Goal: Use online tool/utility: Utilize a website feature to perform a specific function

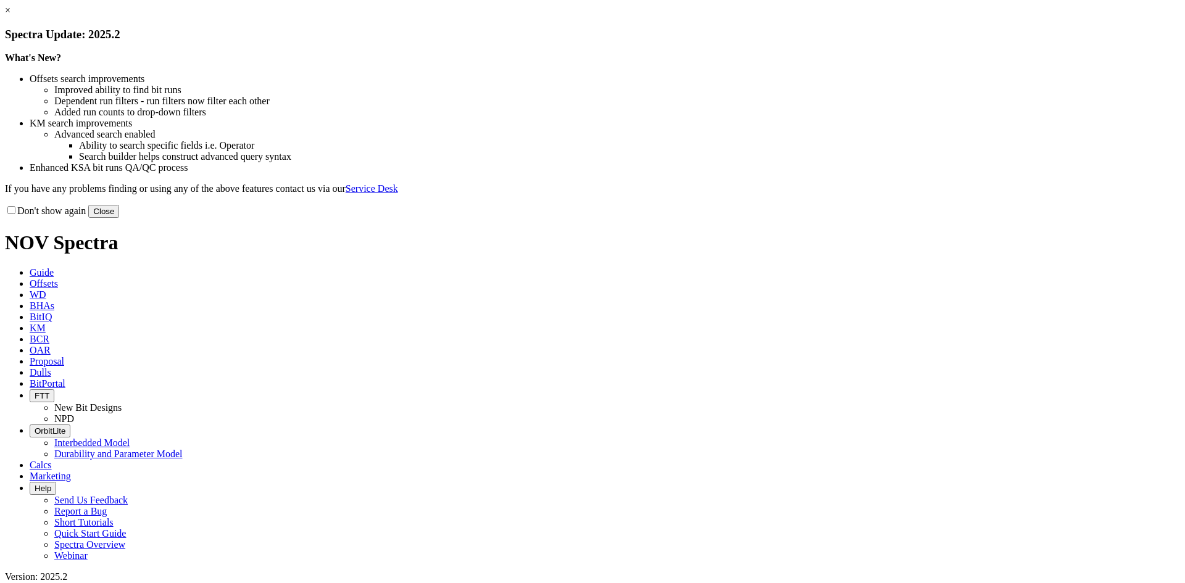
click at [10, 15] on link "×" at bounding box center [8, 10] width 6 height 10
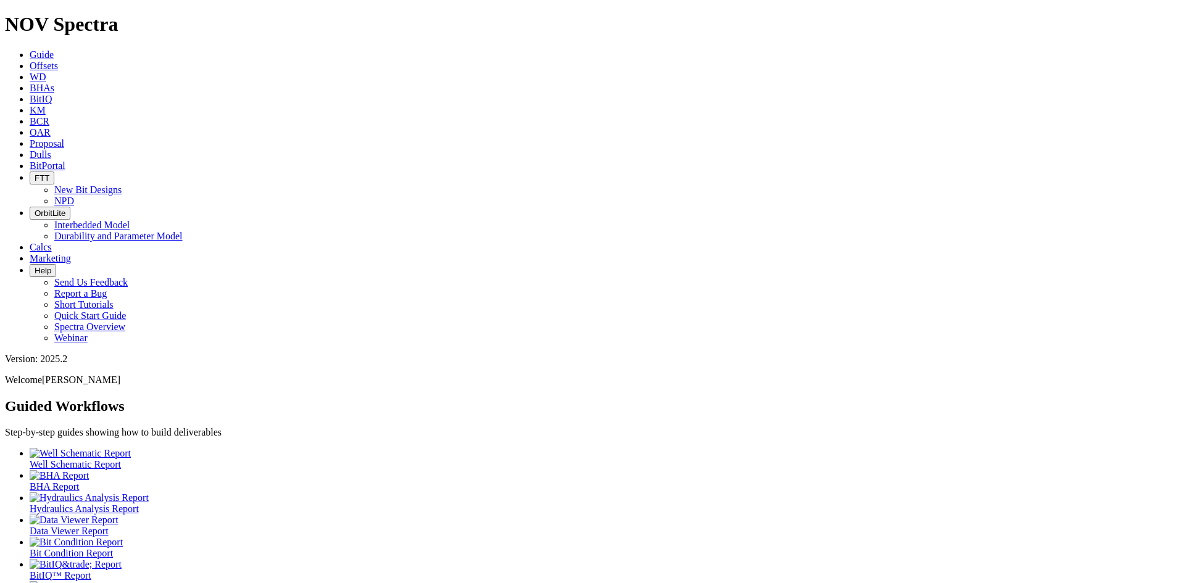
click at [65, 161] on span "BitPortal" at bounding box center [48, 166] width 36 height 10
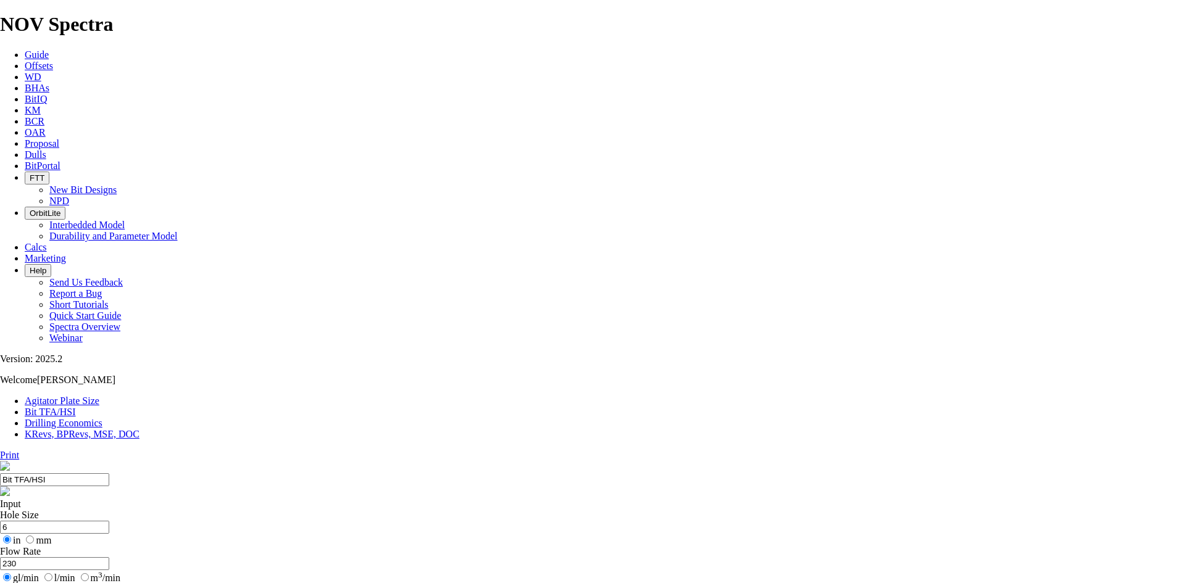
select select "number:16"
select select "number:13"
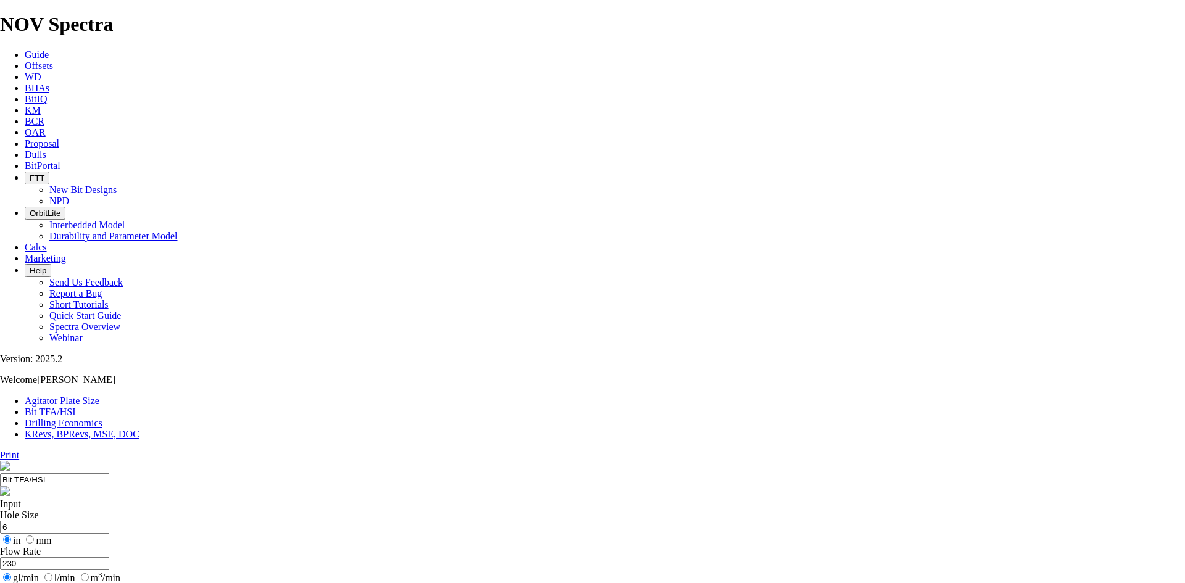
select select "number:16"
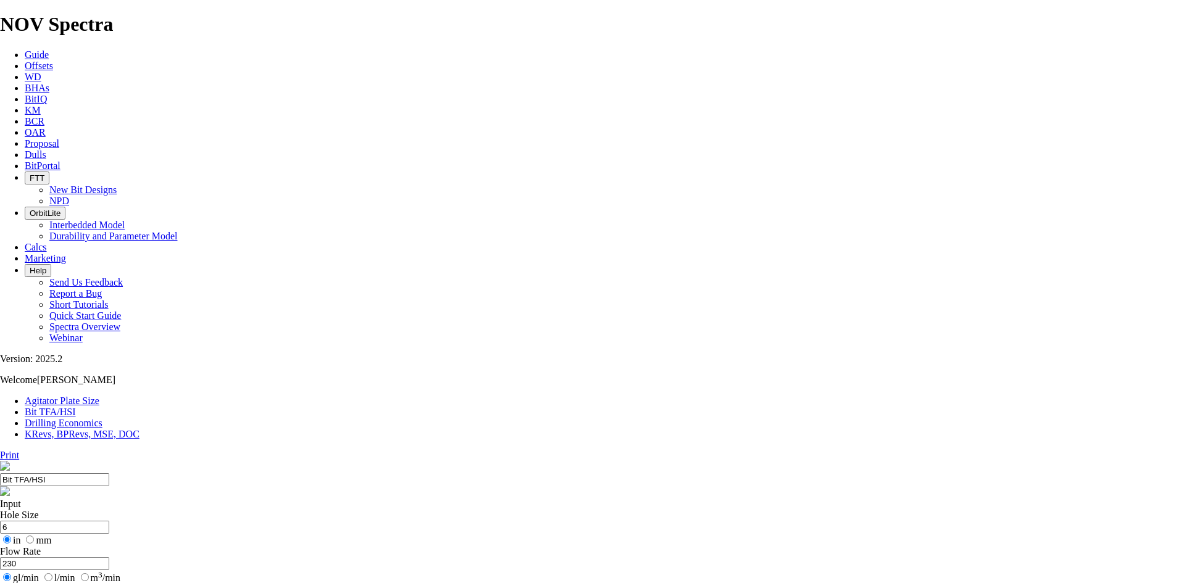
select select "number:16"
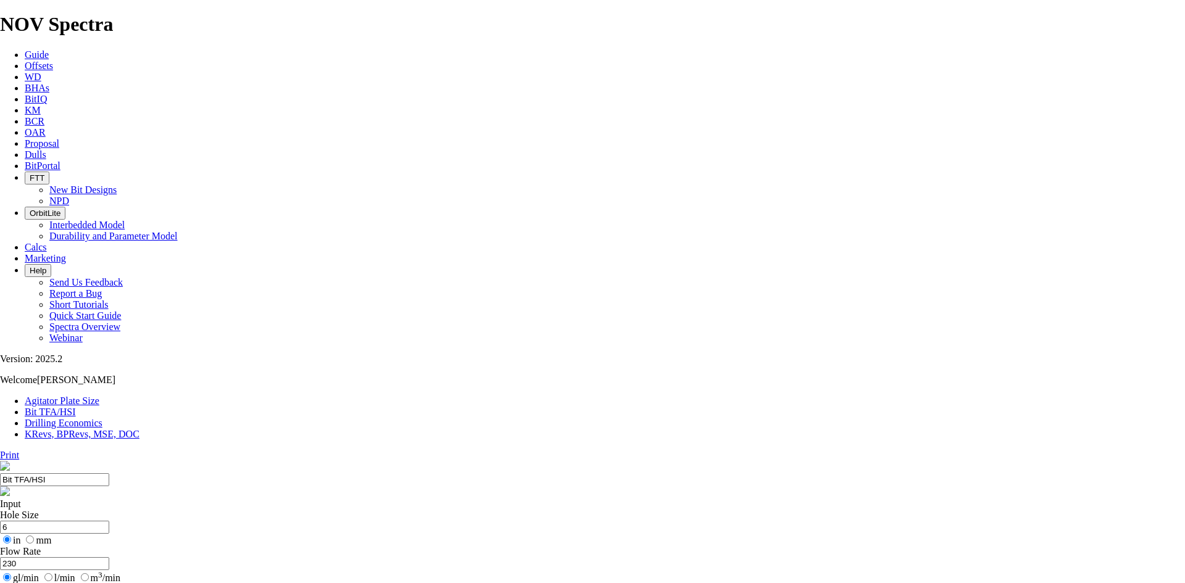
type input "5"
select select "number:0"
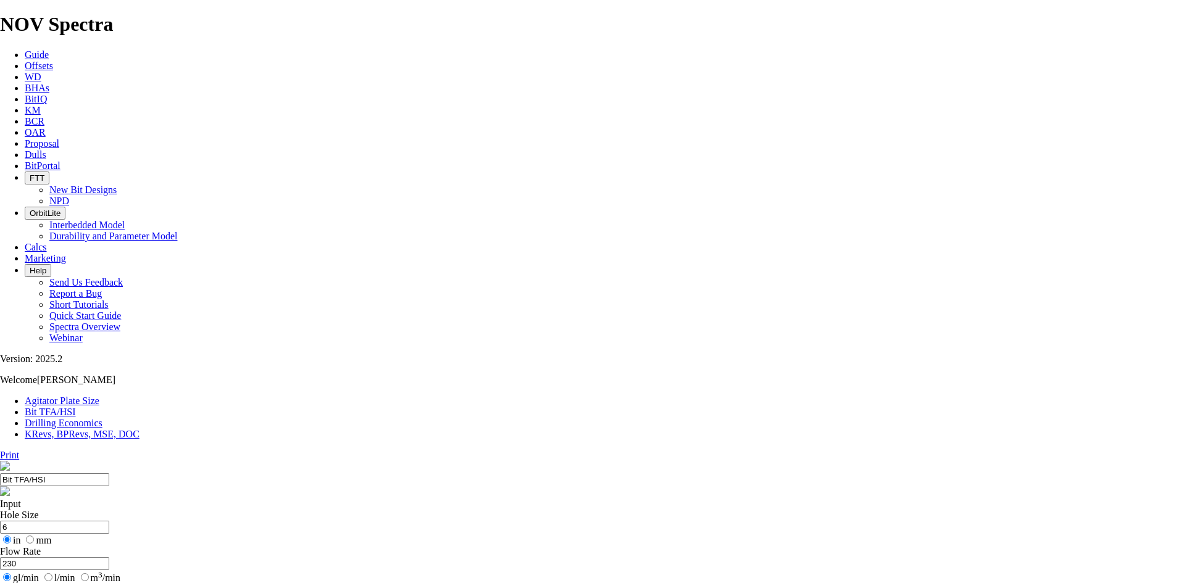
select select "number:0"
drag, startPoint x: 459, startPoint y: 320, endPoint x: 448, endPoint y: 320, distance: 11.1
type input "5"
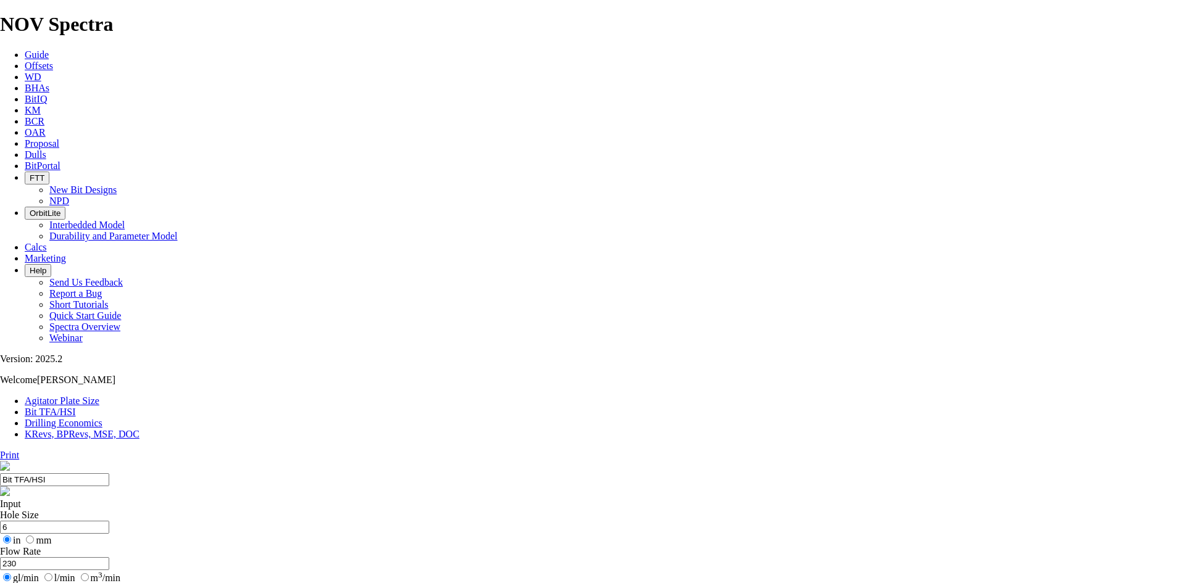
select select "number:16"
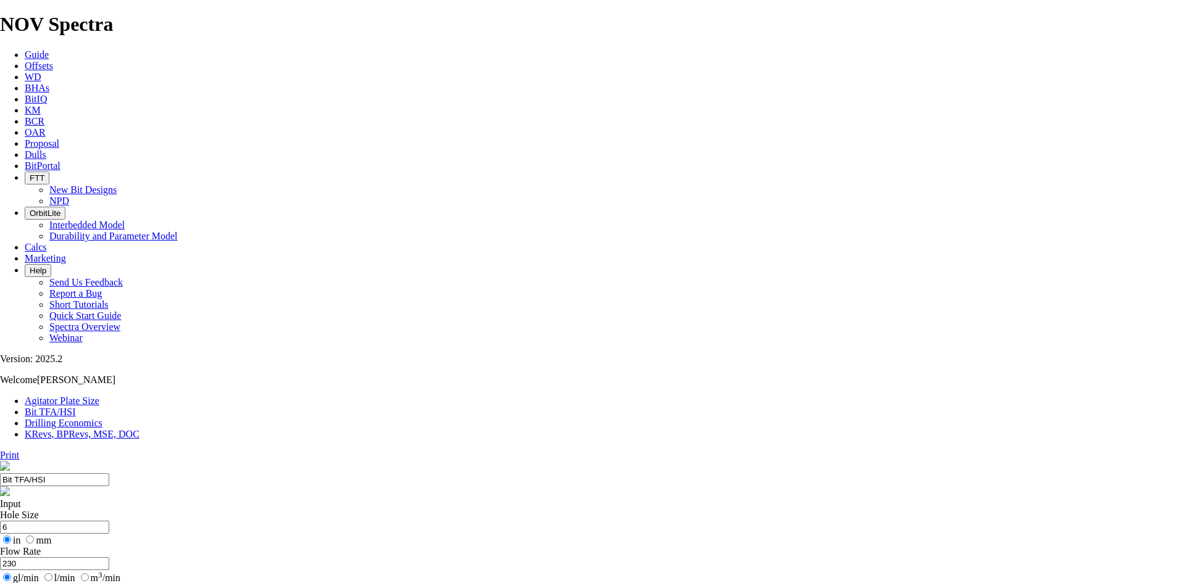
select select "number:16"
drag, startPoint x: 412, startPoint y: 240, endPoint x: 330, endPoint y: 227, distance: 83.6
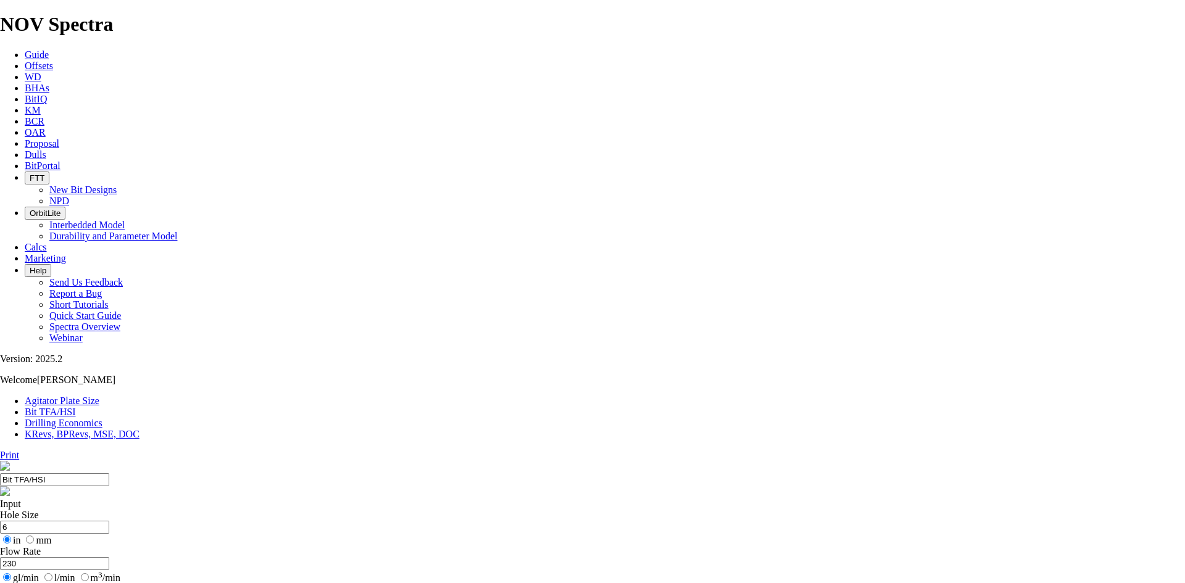
type input "250"
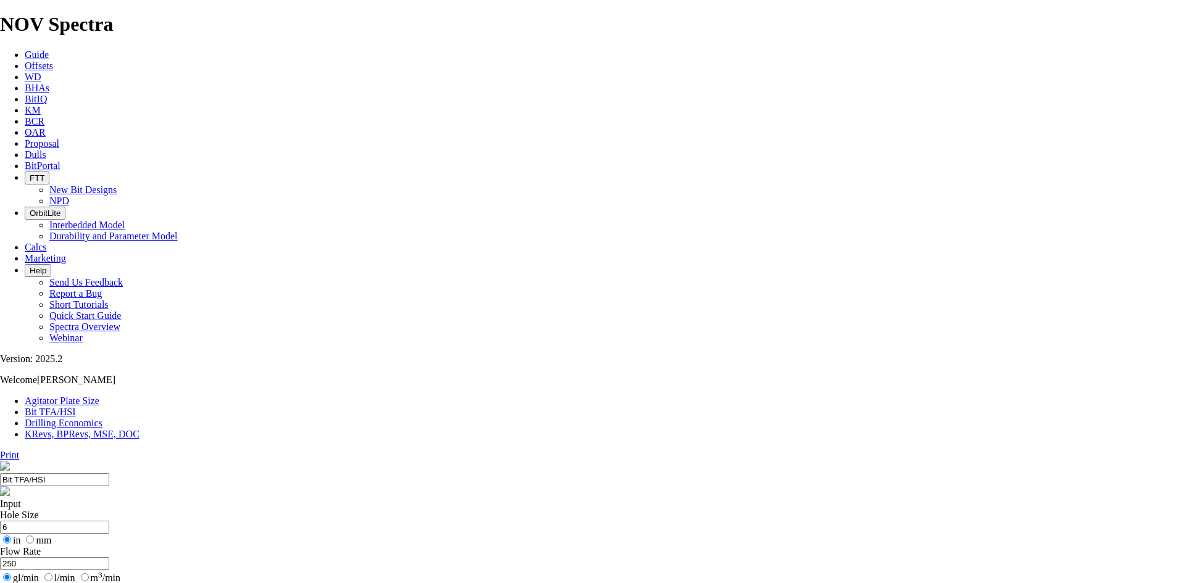
type input "4"
select select "number:0"
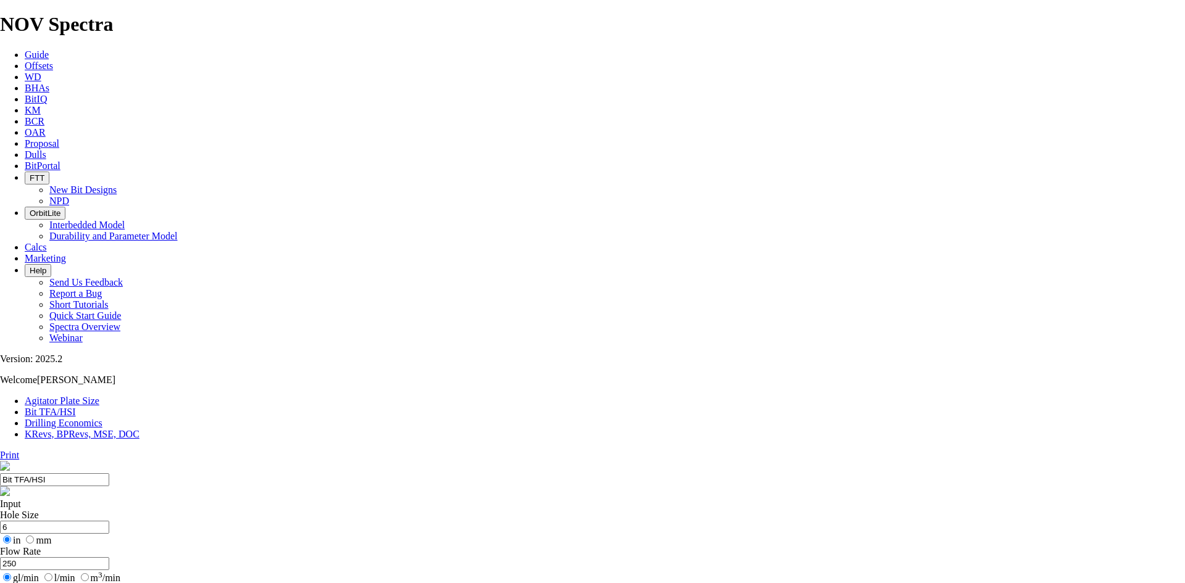
select select "number:0"
type input "5"
drag, startPoint x: 444, startPoint y: 324, endPoint x: 449, endPoint y: 316, distance: 9.4
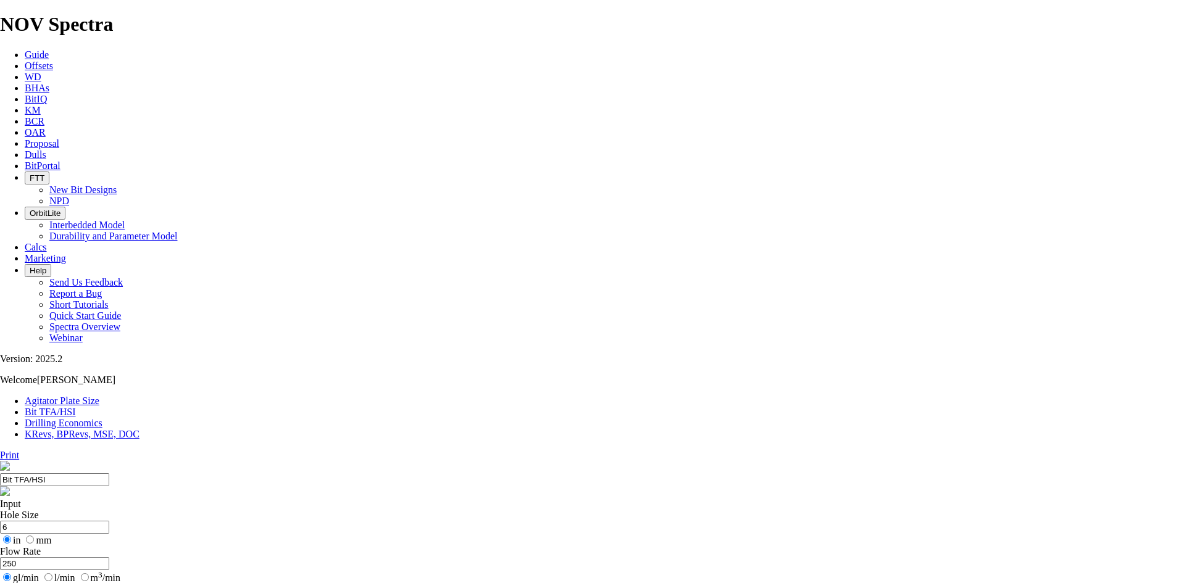
select select "number:16"
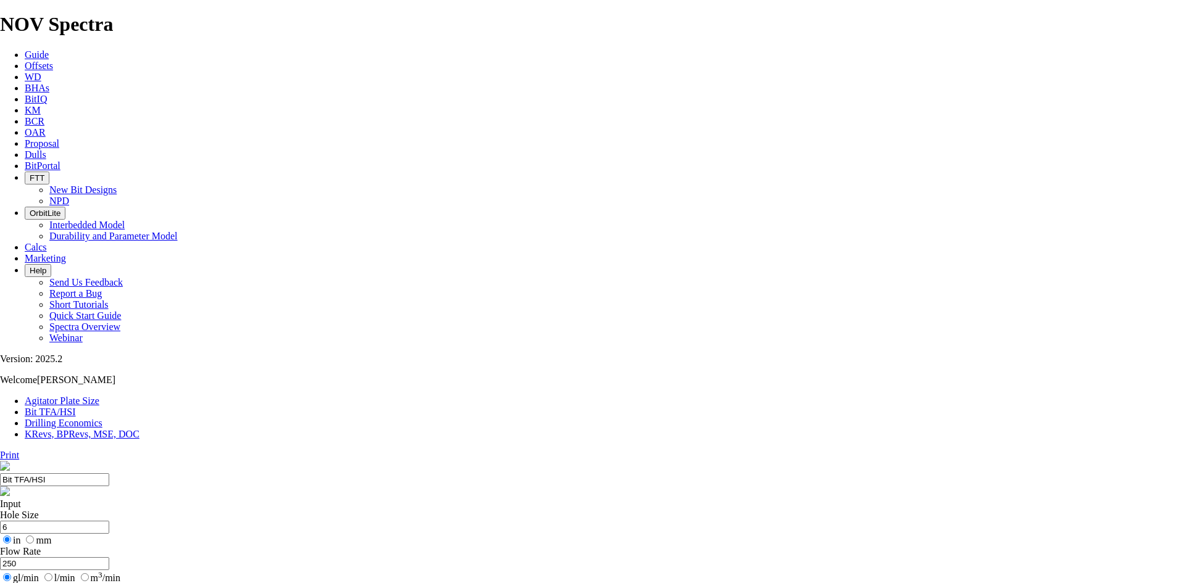
type input "6"
select select "number:0"
drag, startPoint x: 448, startPoint y: 329, endPoint x: 457, endPoint y: 327, distance: 9.4
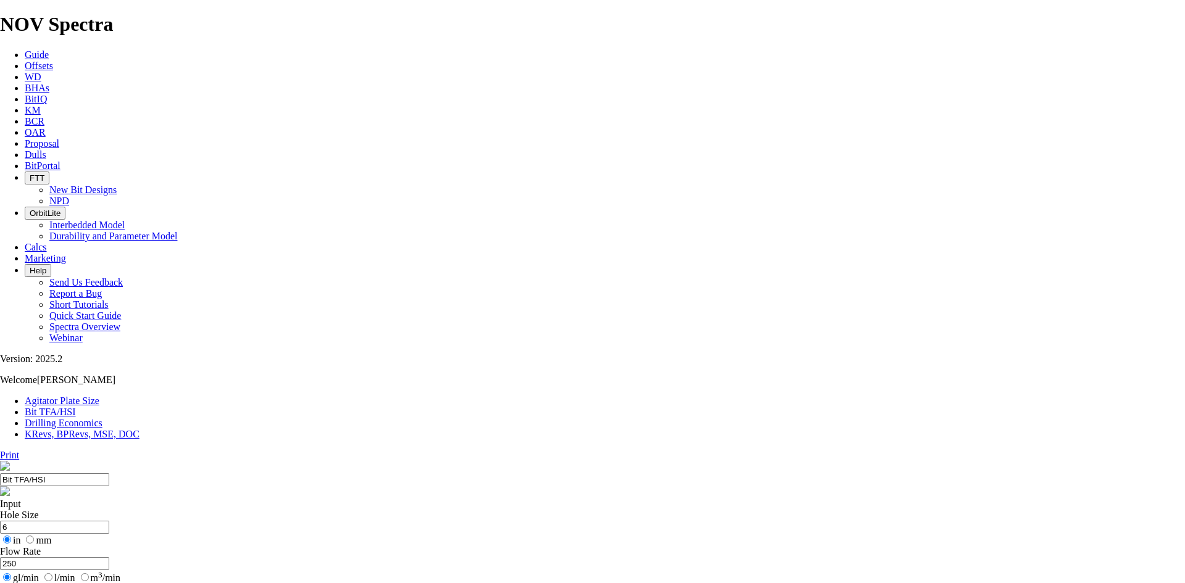
type input "6"
select select "number:16"
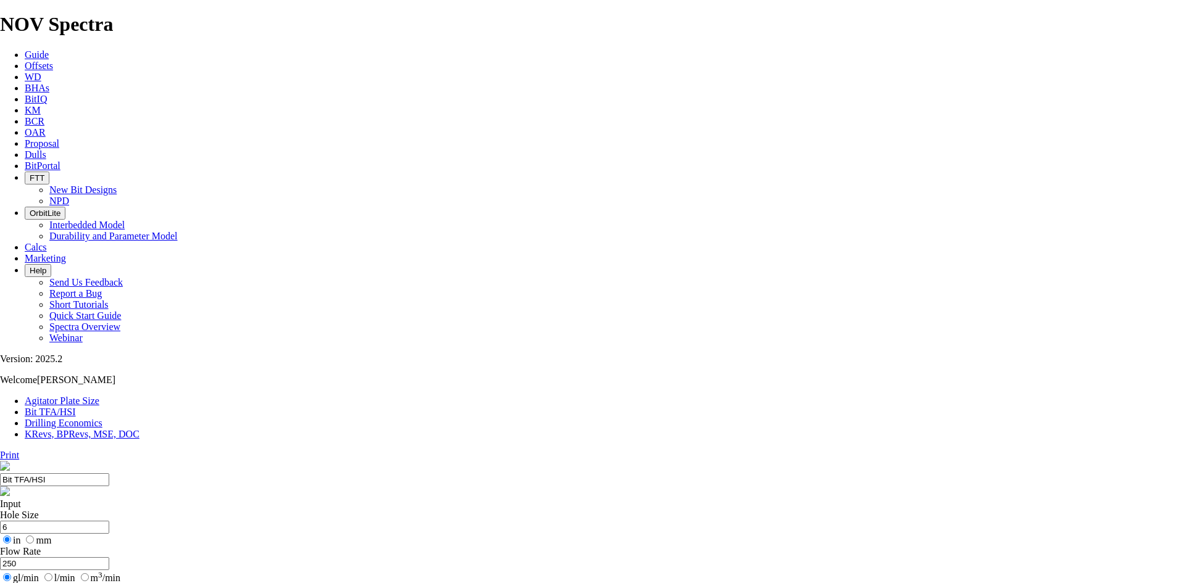
drag, startPoint x: 495, startPoint y: 353, endPoint x: 492, endPoint y: 345, distance: 8.6
select select "number:15"
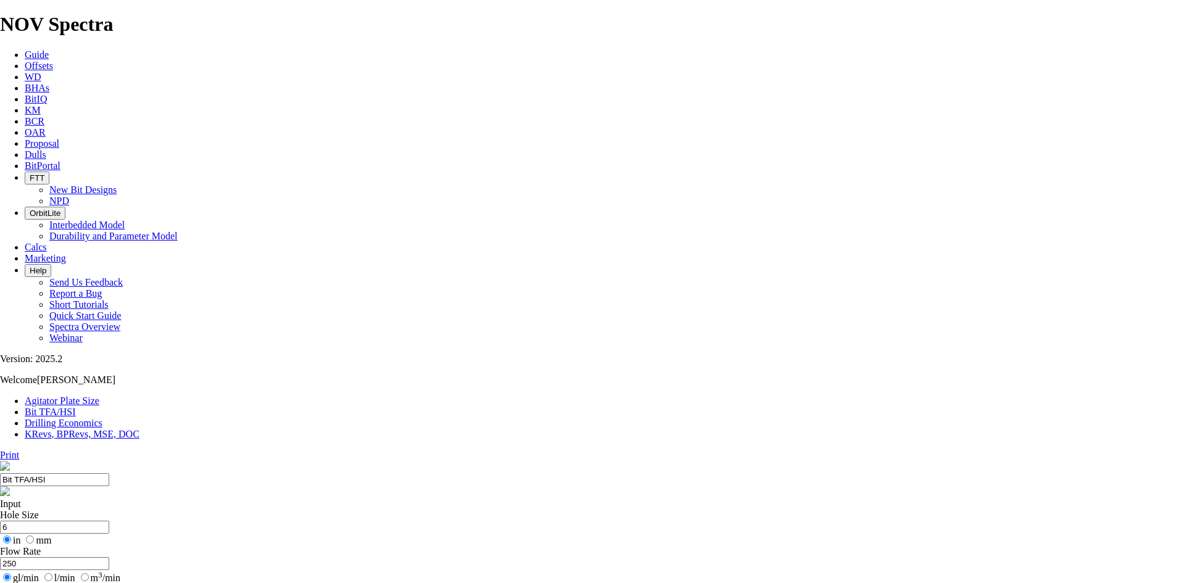
select select "number:16"
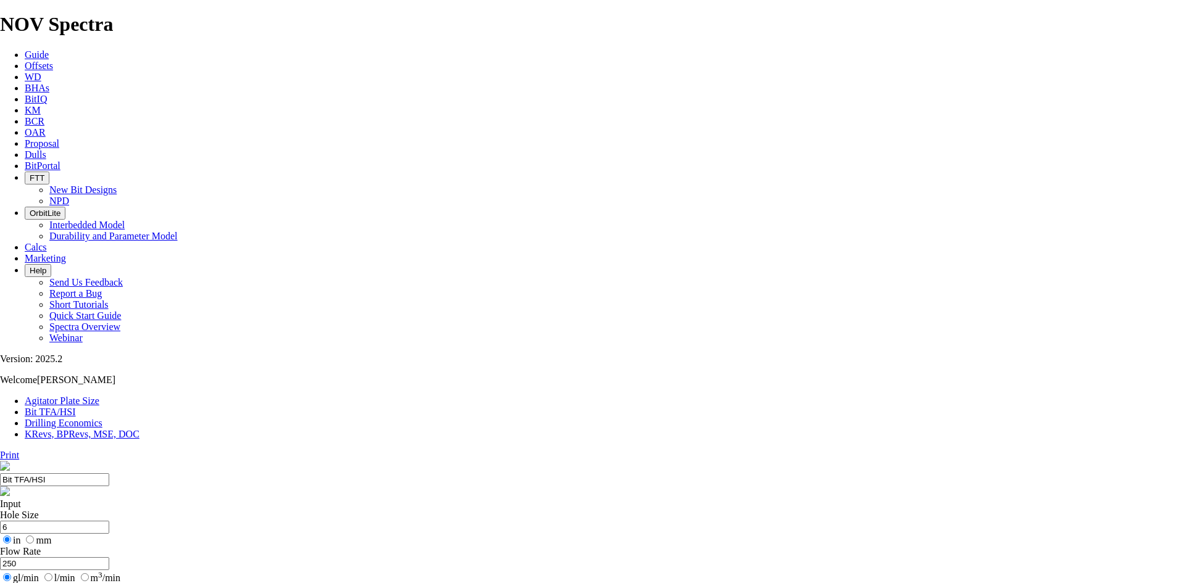
select select "number:16"
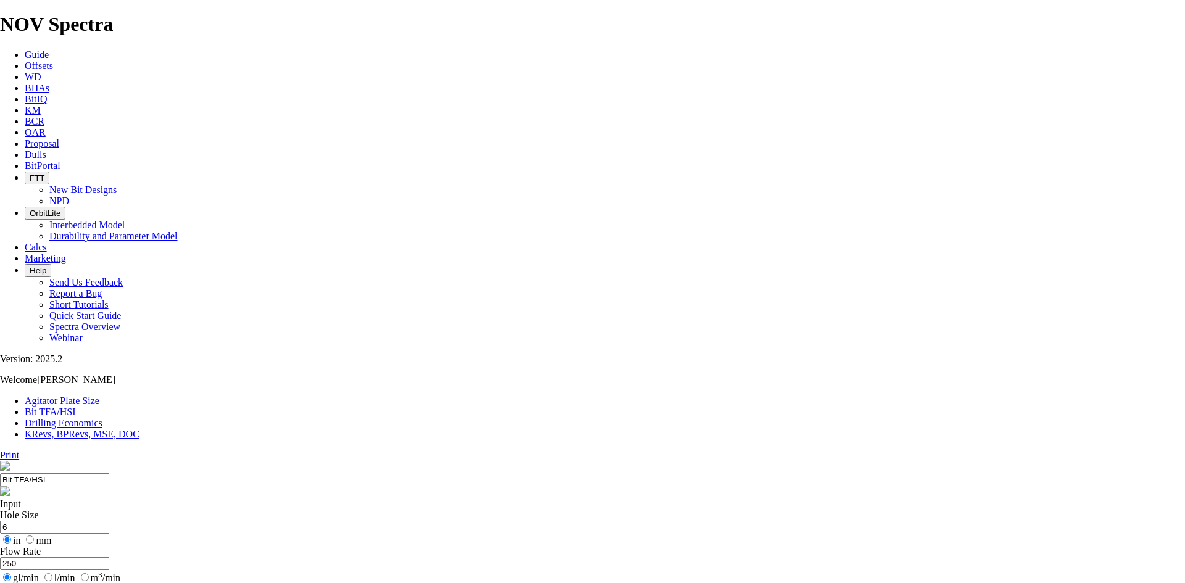
select select "number:15"
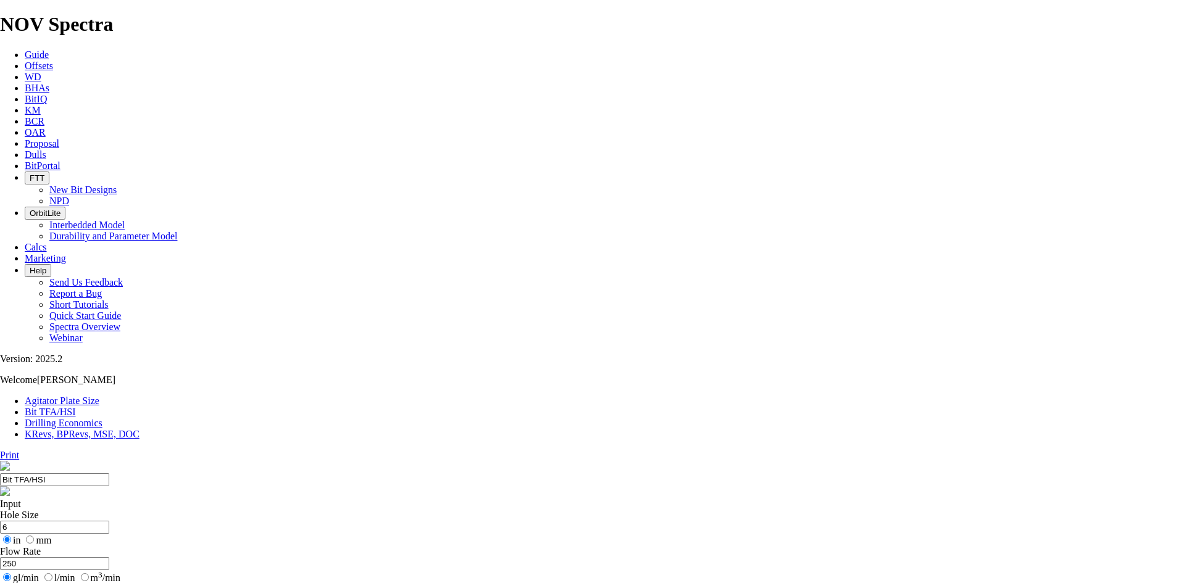
select select "number:15"
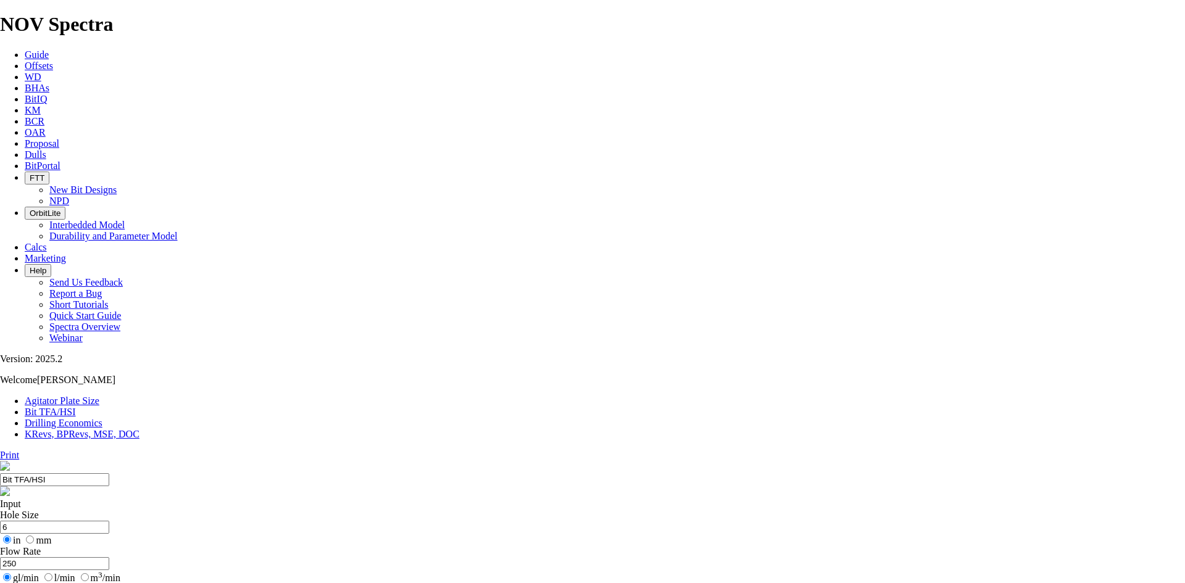
select select "number:16"
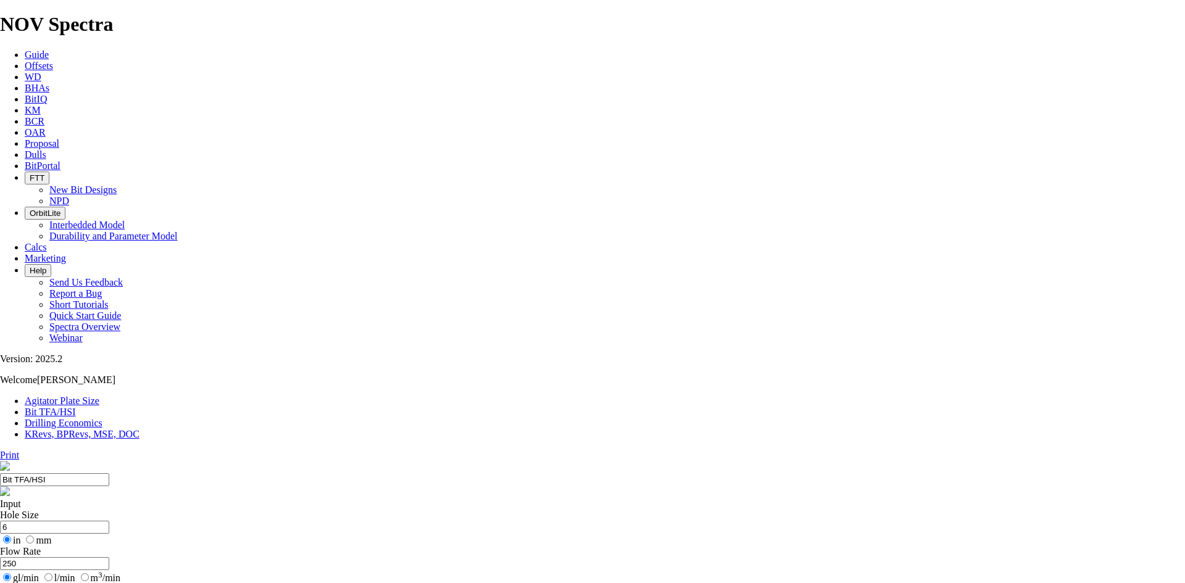
select select "number:16"
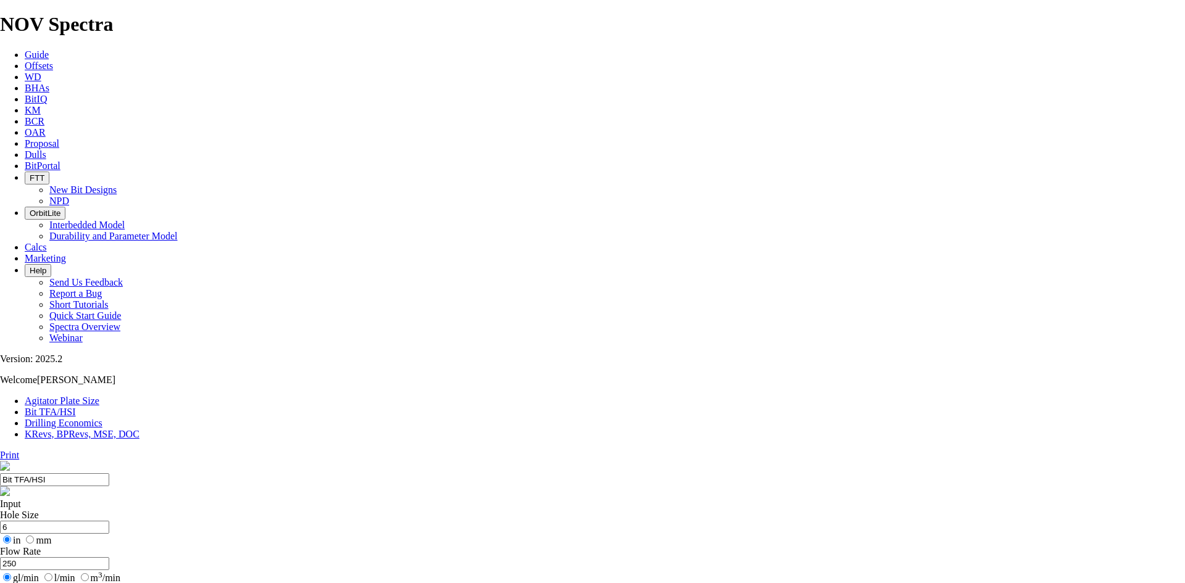
select select "number:16"
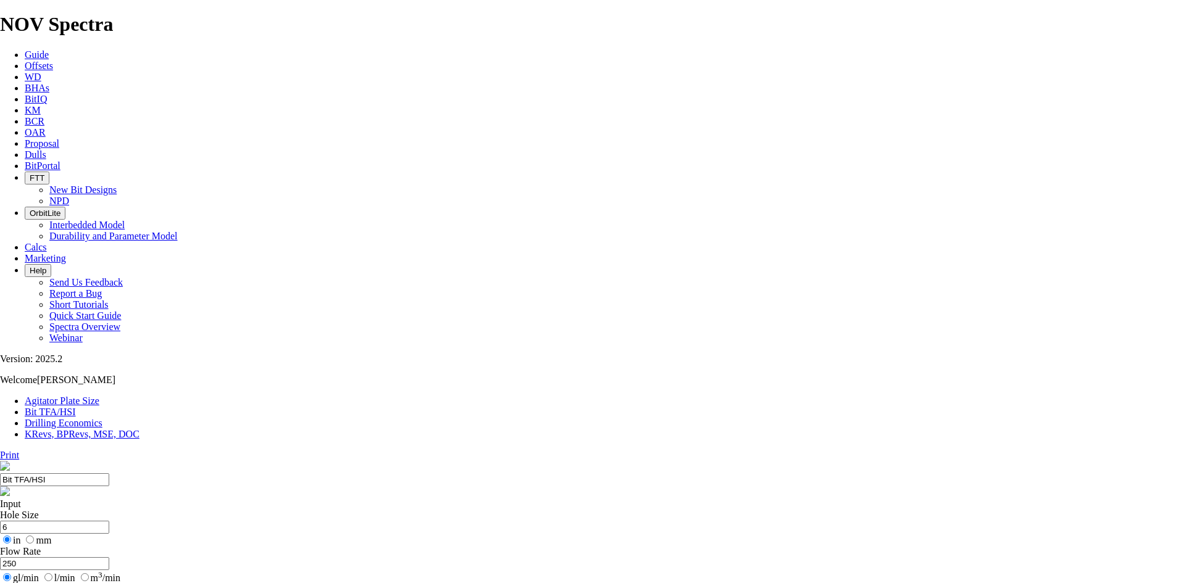
select select "number:16"
type input "5"
select select "number:0"
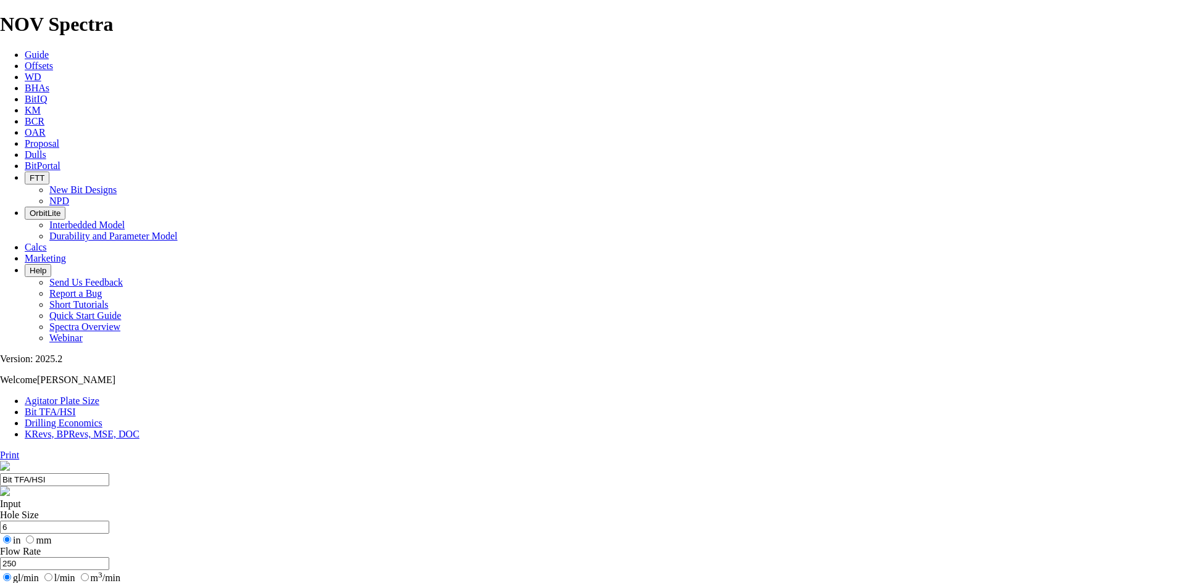
select select "number:0"
drag, startPoint x: 456, startPoint y: 324, endPoint x: 421, endPoint y: 325, distance: 34.6
type input "3"
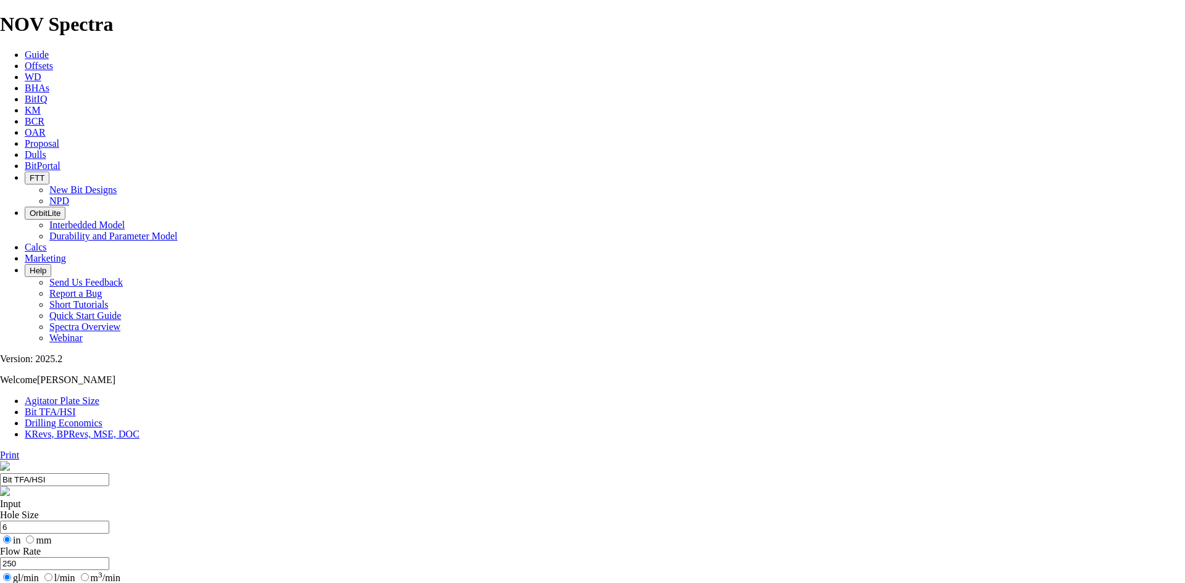
select select "number:16"
